Goal: Information Seeking & Learning: Find specific fact

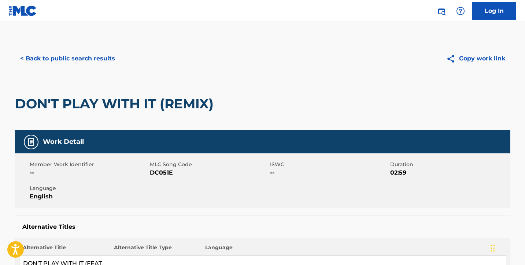
click at [72, 61] on button "< Back to public search results" at bounding box center [67, 58] width 105 height 18
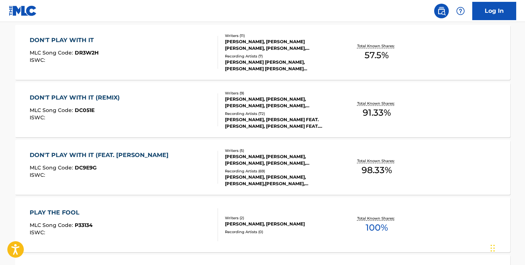
click at [182, 162] on div "DON'T PLAY WITH IT (FEAT. [PERSON_NAME] MLC Song Code : DC9E9G ISWC :" at bounding box center [124, 167] width 188 height 33
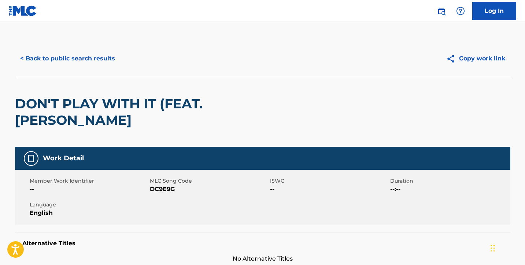
click at [83, 58] on button "< Back to public search results" at bounding box center [67, 58] width 105 height 18
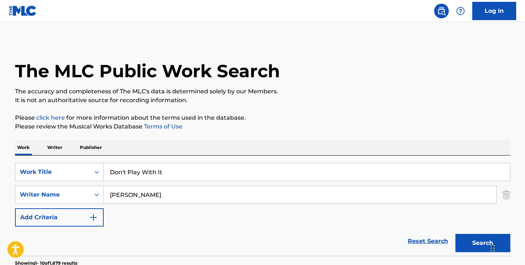
scroll to position [246, 0]
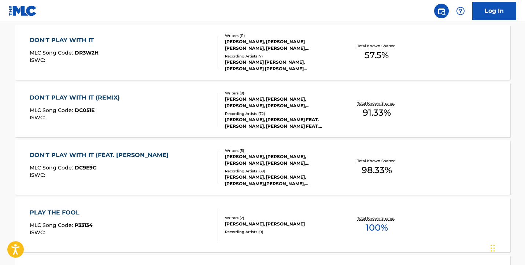
click at [167, 115] on div "DON'T PLAY WITH IT (REMIX) MLC Song Code : DC051E ISWC :" at bounding box center [124, 109] width 188 height 33
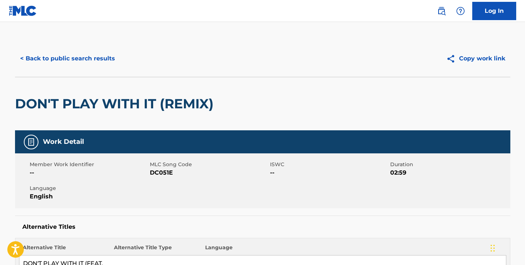
click at [41, 59] on button "< Back to public search results" at bounding box center [67, 58] width 105 height 18
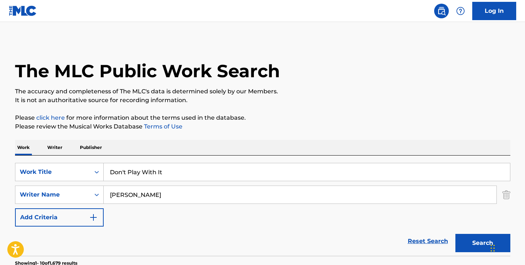
drag, startPoint x: 164, startPoint y: 174, endPoint x: 65, endPoint y: 158, distance: 100.6
click at [65, 158] on div "SearchWithCriteria347bb5ca-5a49-43e4-a193-d19ba4467147 Work Title Don't Play Wi…" at bounding box center [262, 206] width 495 height 100
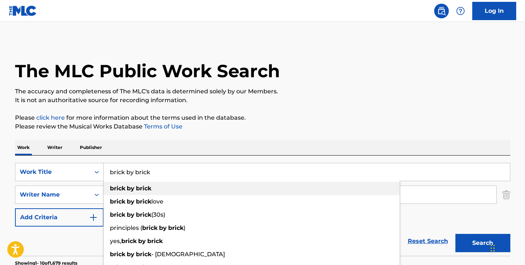
type input "brick by brick"
click at [128, 187] on strong "by" at bounding box center [131, 188] width 8 height 7
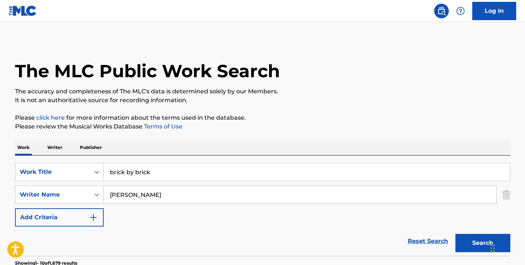
drag, startPoint x: 137, startPoint y: 198, endPoint x: 59, endPoint y: 184, distance: 79.2
click at [67, 185] on div "SearchWithCriteria347bb5ca-5a49-43e4-a193-d19ba4467147 Work Title brick by bric…" at bounding box center [262, 195] width 495 height 64
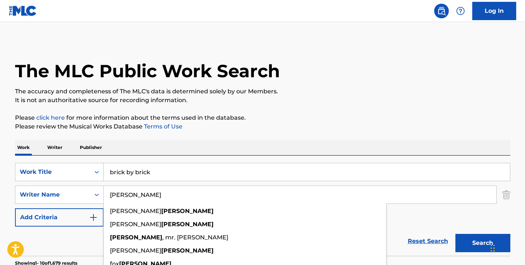
type input "[PERSON_NAME]"
click at [483, 243] on button "Search" at bounding box center [483, 243] width 55 height 18
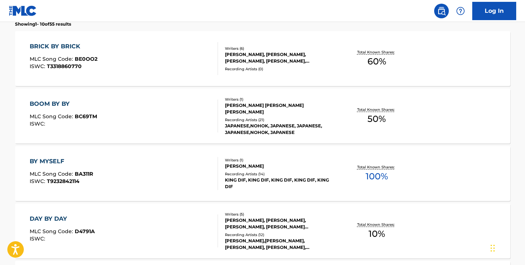
scroll to position [238, 0]
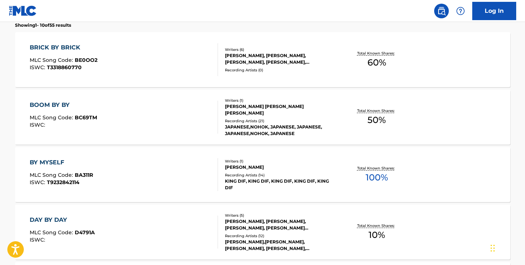
click at [134, 65] on div "BRICK BY BRICK MLC Song Code : BE0OO2 ISWC : T3318860770" at bounding box center [124, 59] width 188 height 33
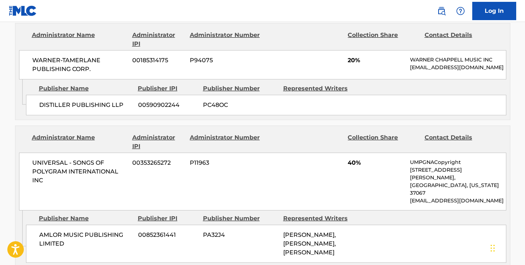
scroll to position [391, 0]
